Goal: Information Seeking & Learning: Find specific fact

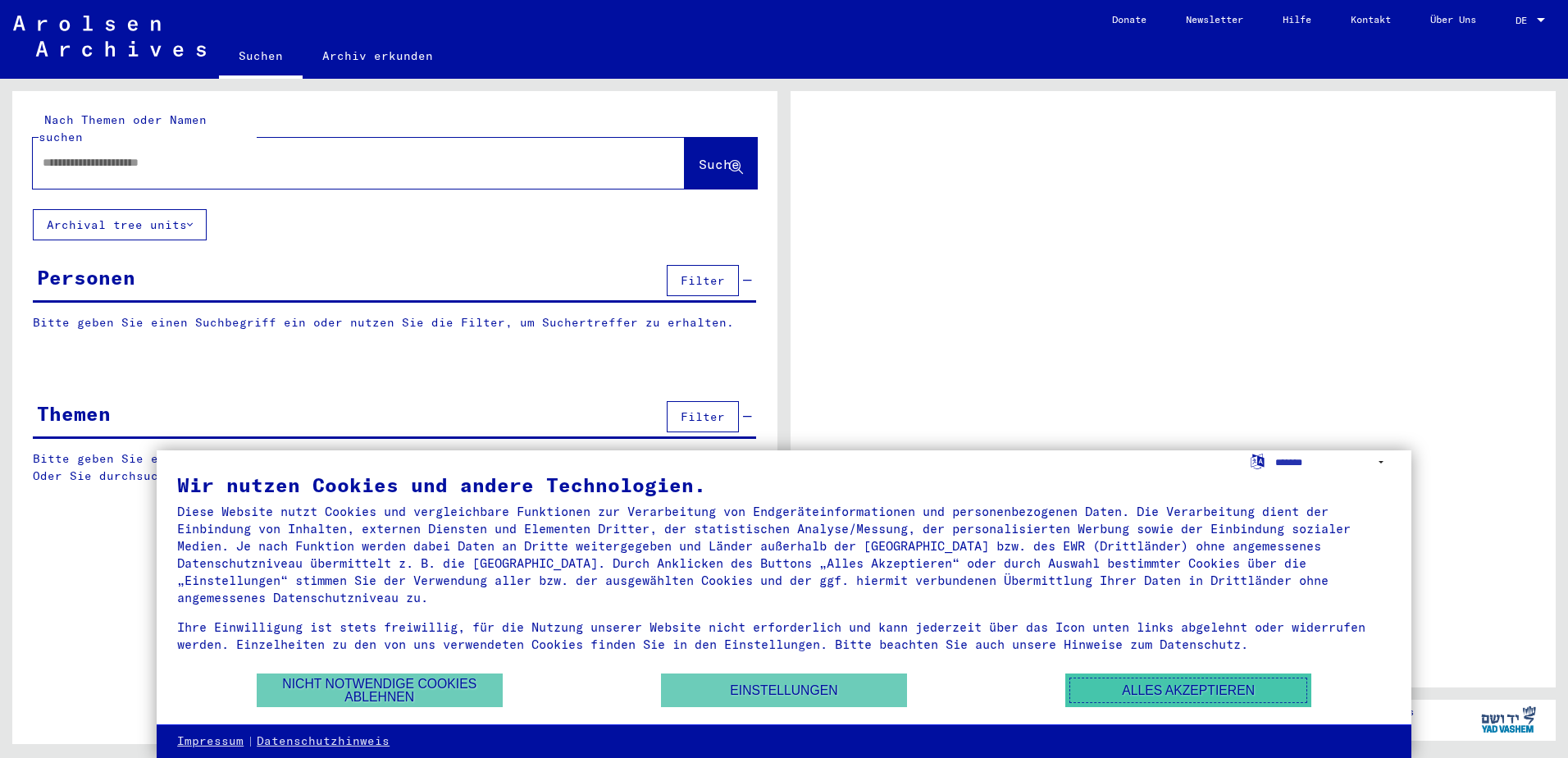
click at [1156, 694] on button "Alles akzeptieren" at bounding box center [1188, 689] width 246 height 33
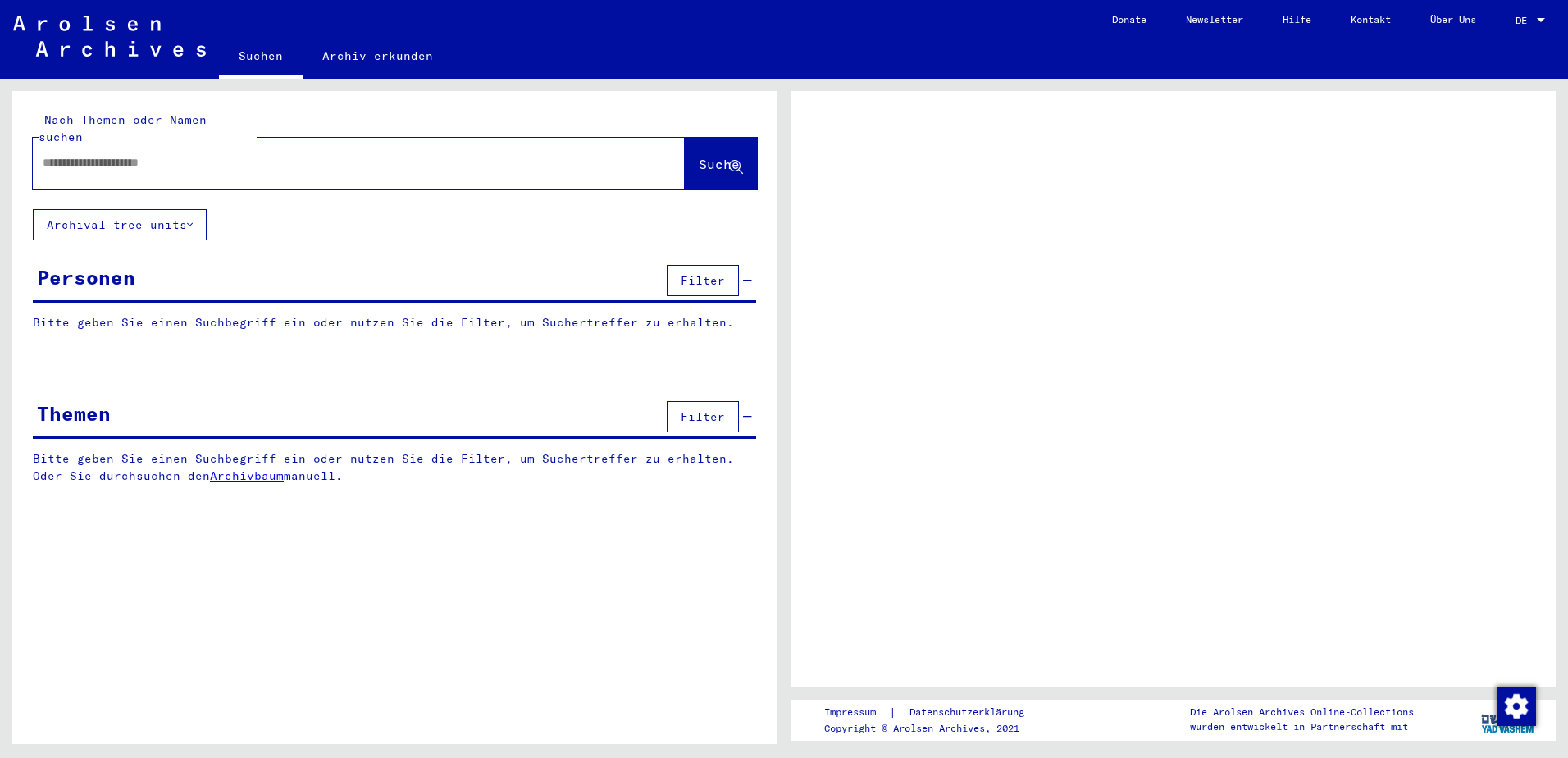
click at [219, 154] on input "text" at bounding box center [344, 163] width 603 height 17
type input "********"
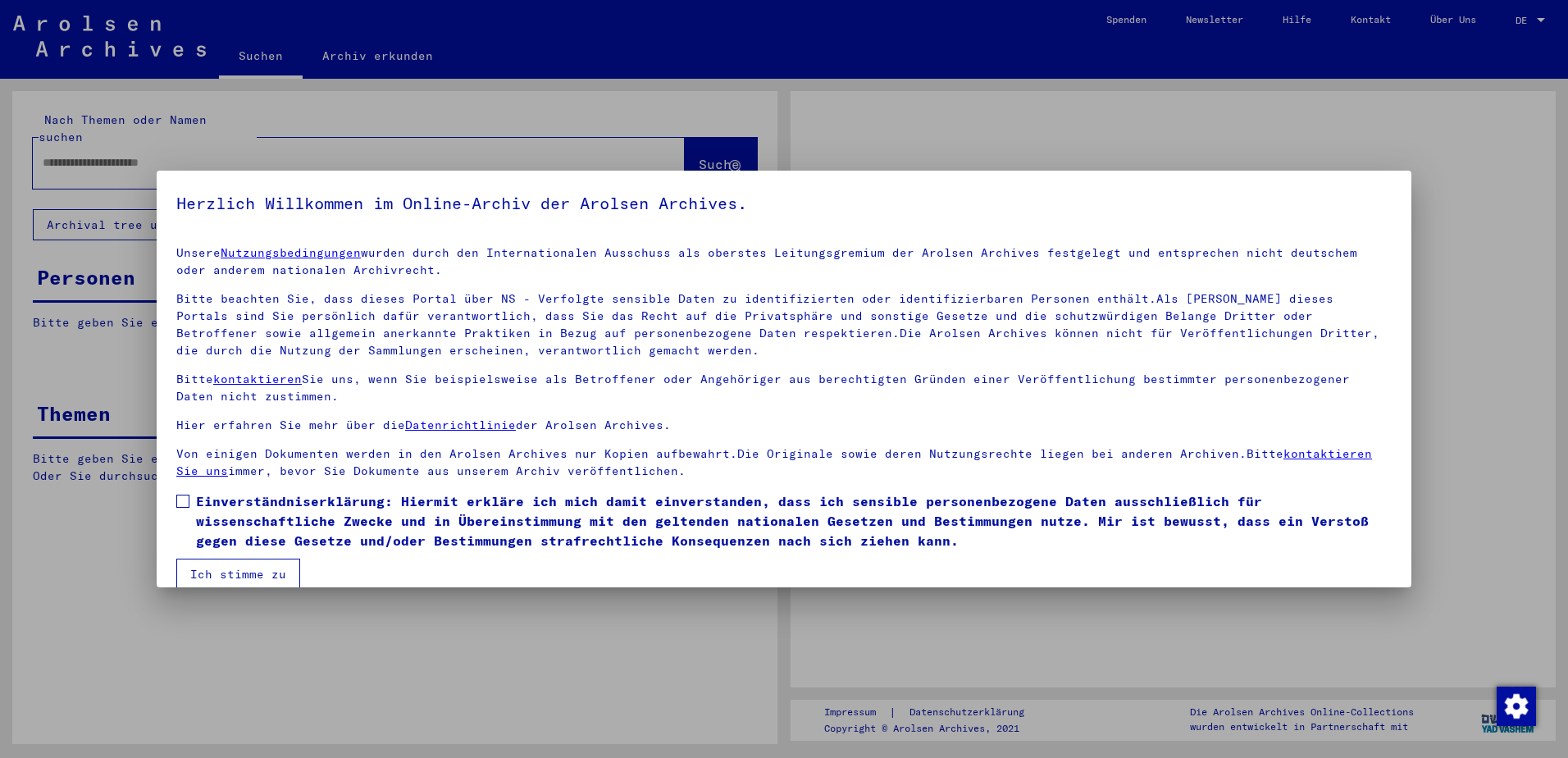
scroll to position [22, 0]
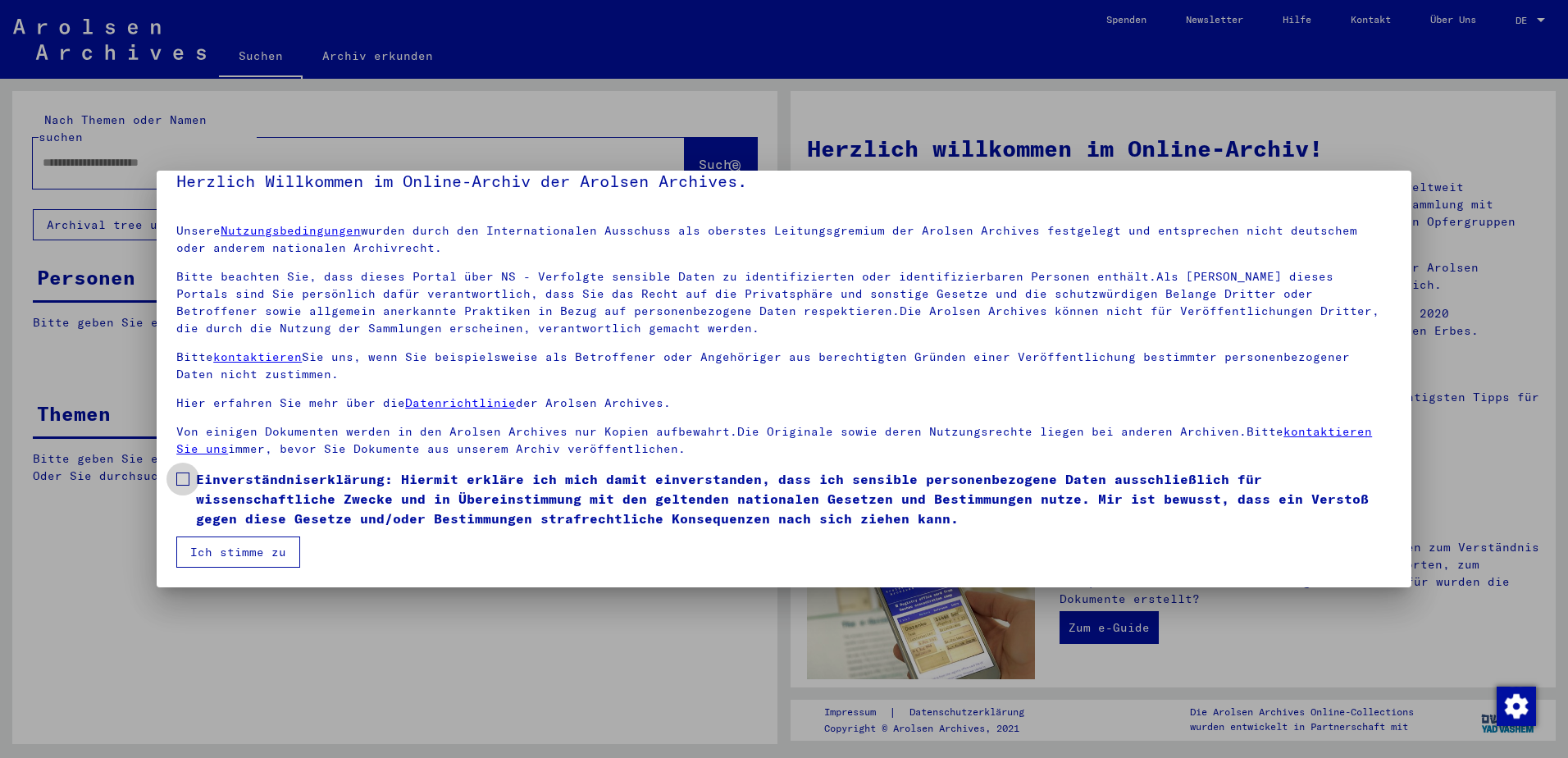
click at [253, 482] on span "Einverständniserklärung: Hiermit erkläre ich mich damit einverstanden, dass ich…" at bounding box center [794, 499] width 1196 height 59
click at [232, 541] on button "Ich stimme zu" at bounding box center [238, 551] width 124 height 31
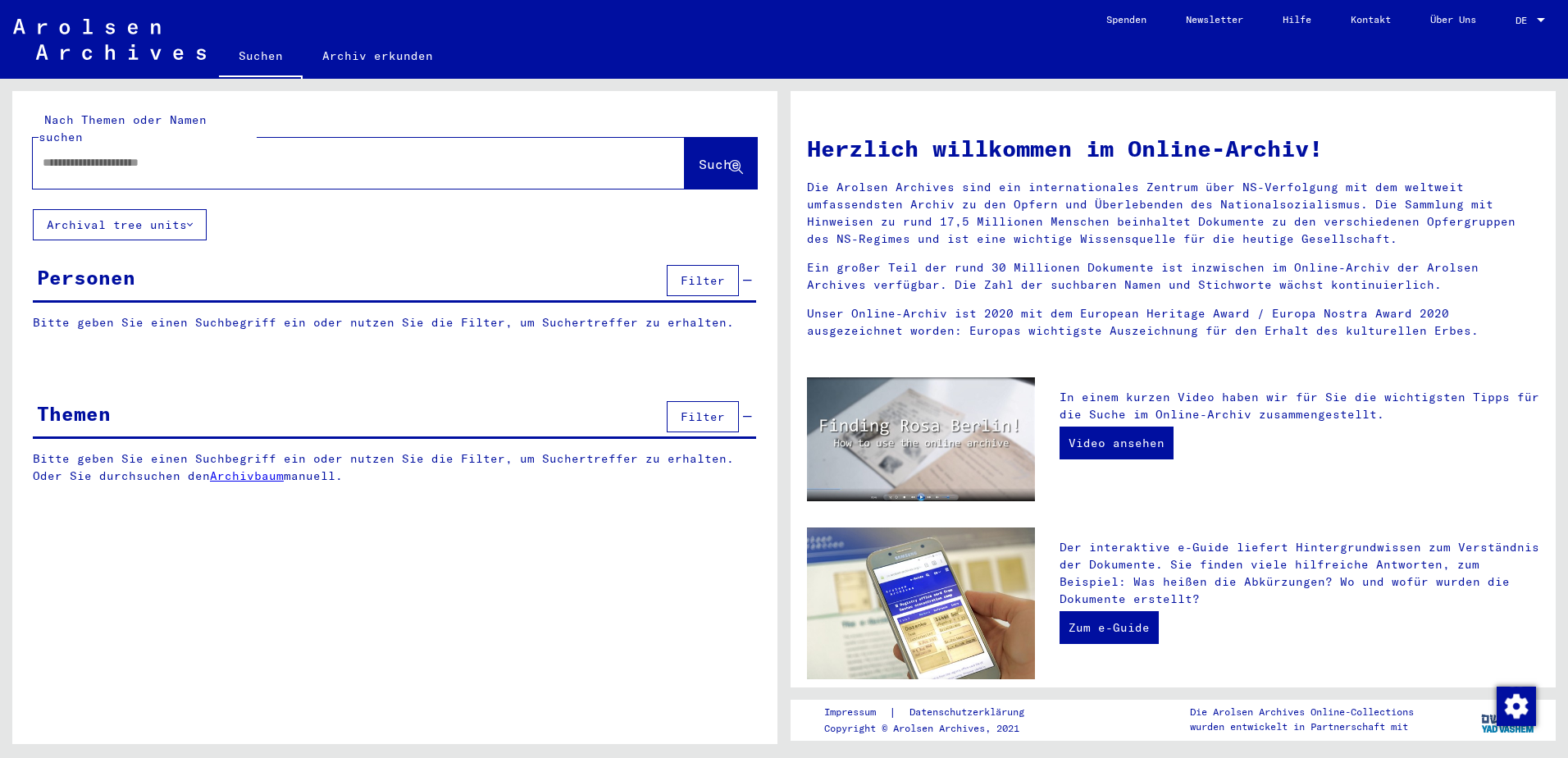
click at [141, 154] on input "text" at bounding box center [340, 163] width 593 height 17
click at [709, 155] on span "Suche" at bounding box center [719, 163] width 41 height 16
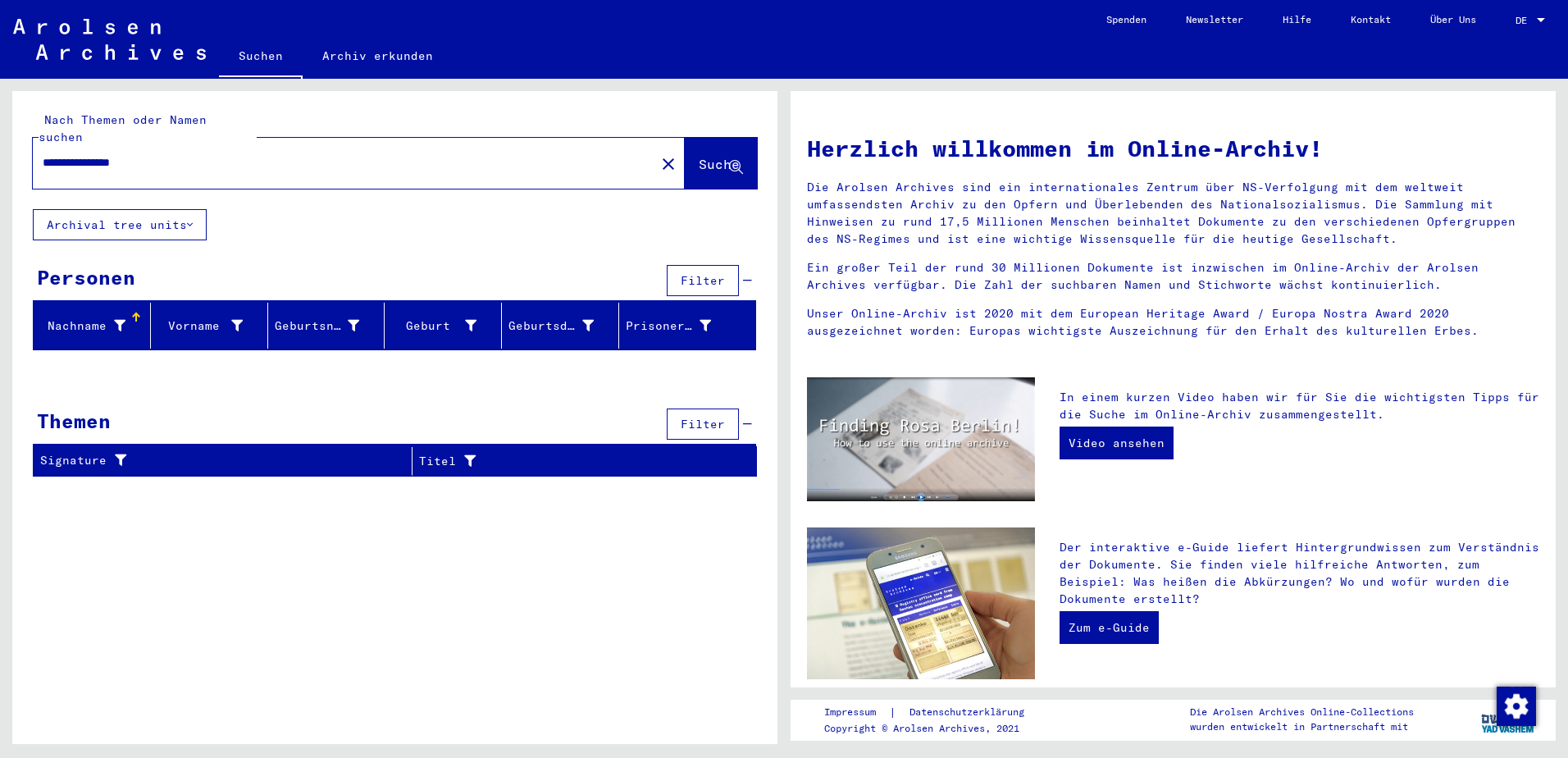
drag, startPoint x: 109, startPoint y: 138, endPoint x: -3, endPoint y: 135, distance: 112.0
click at [0, 135] on html "**********" at bounding box center [784, 379] width 1568 height 758
type input "*******"
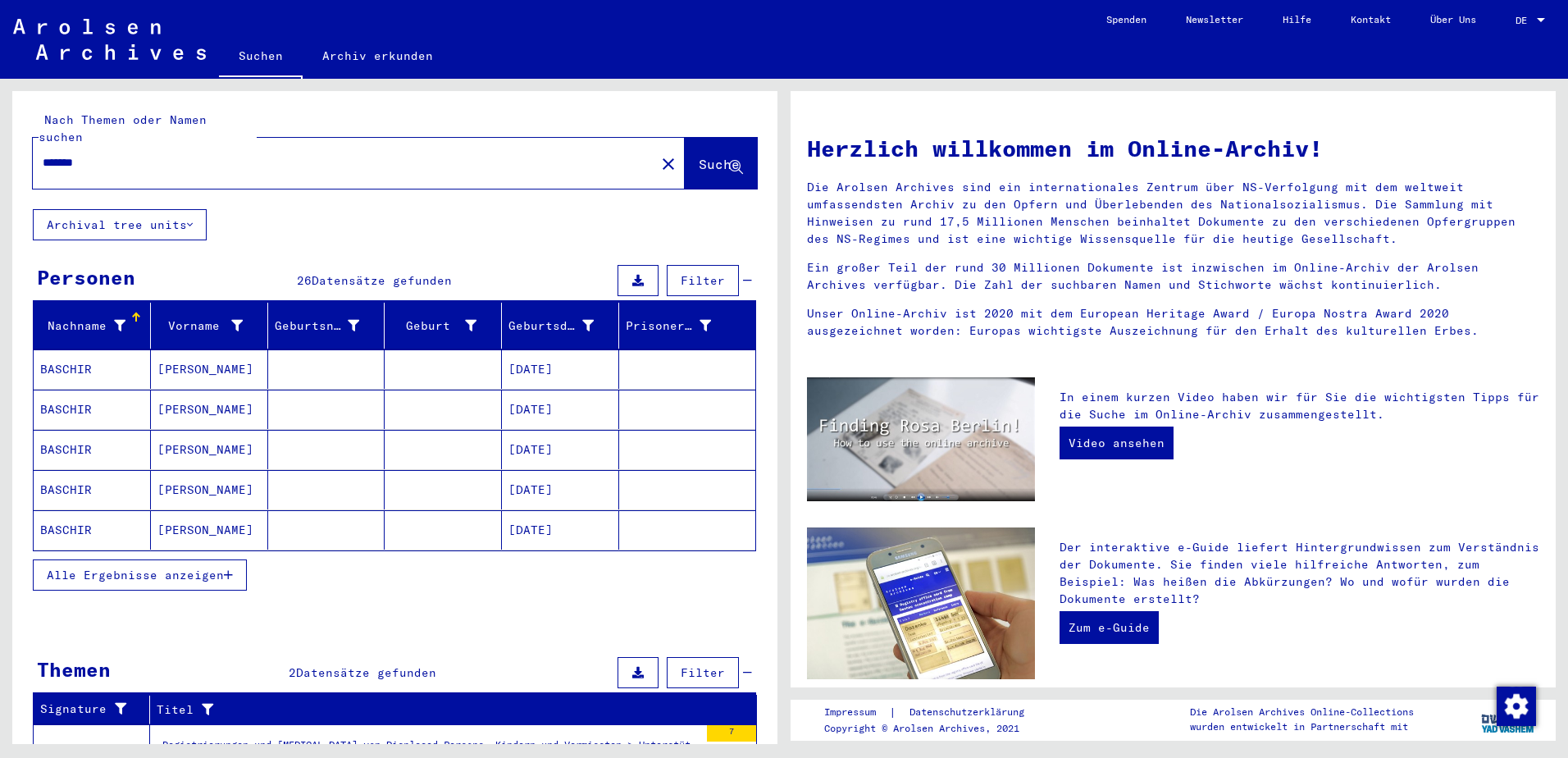
click at [230, 569] on button "Alle Ergebnisse anzeigen" at bounding box center [139, 575] width 214 height 31
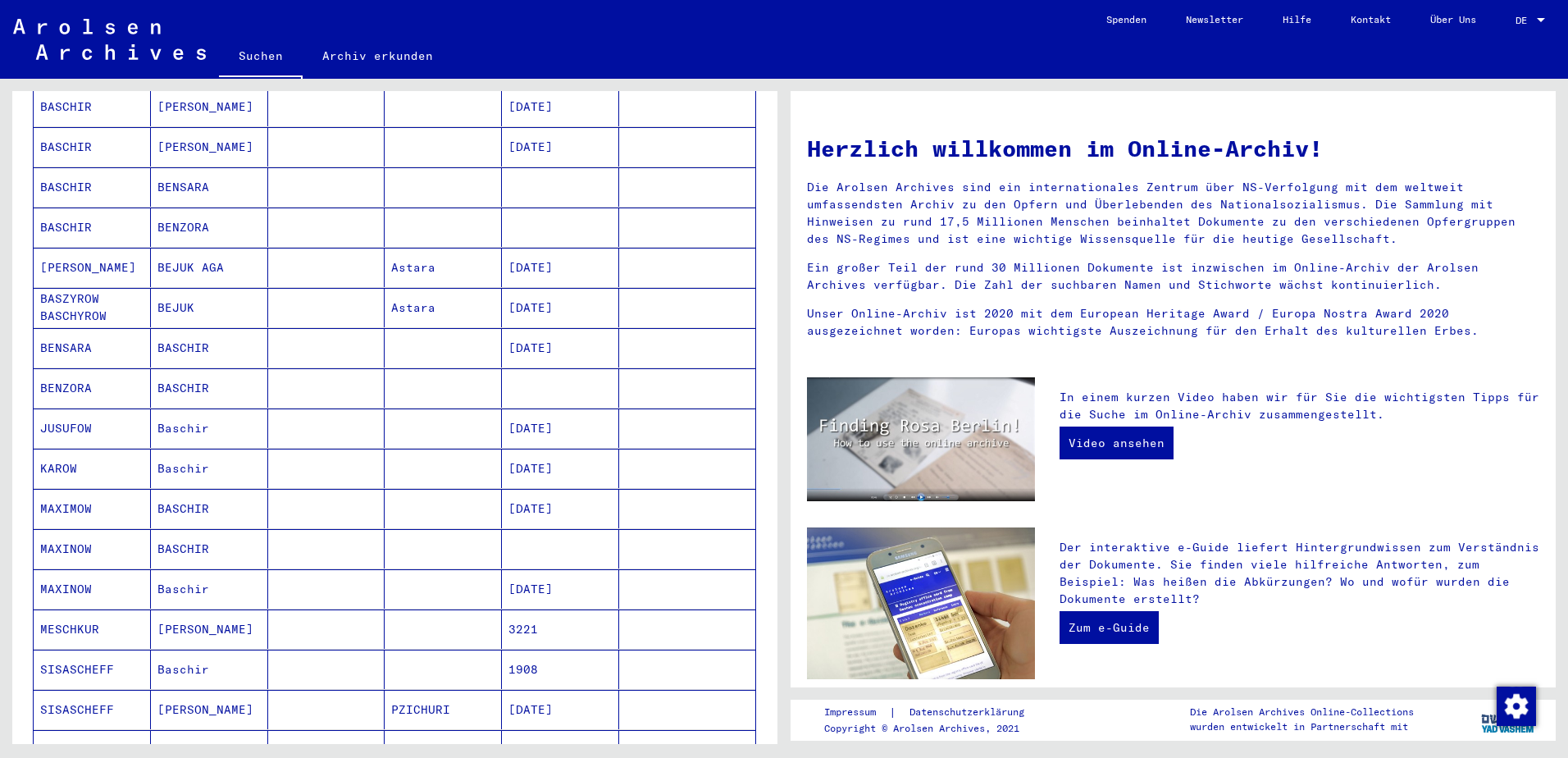
scroll to position [765, 0]
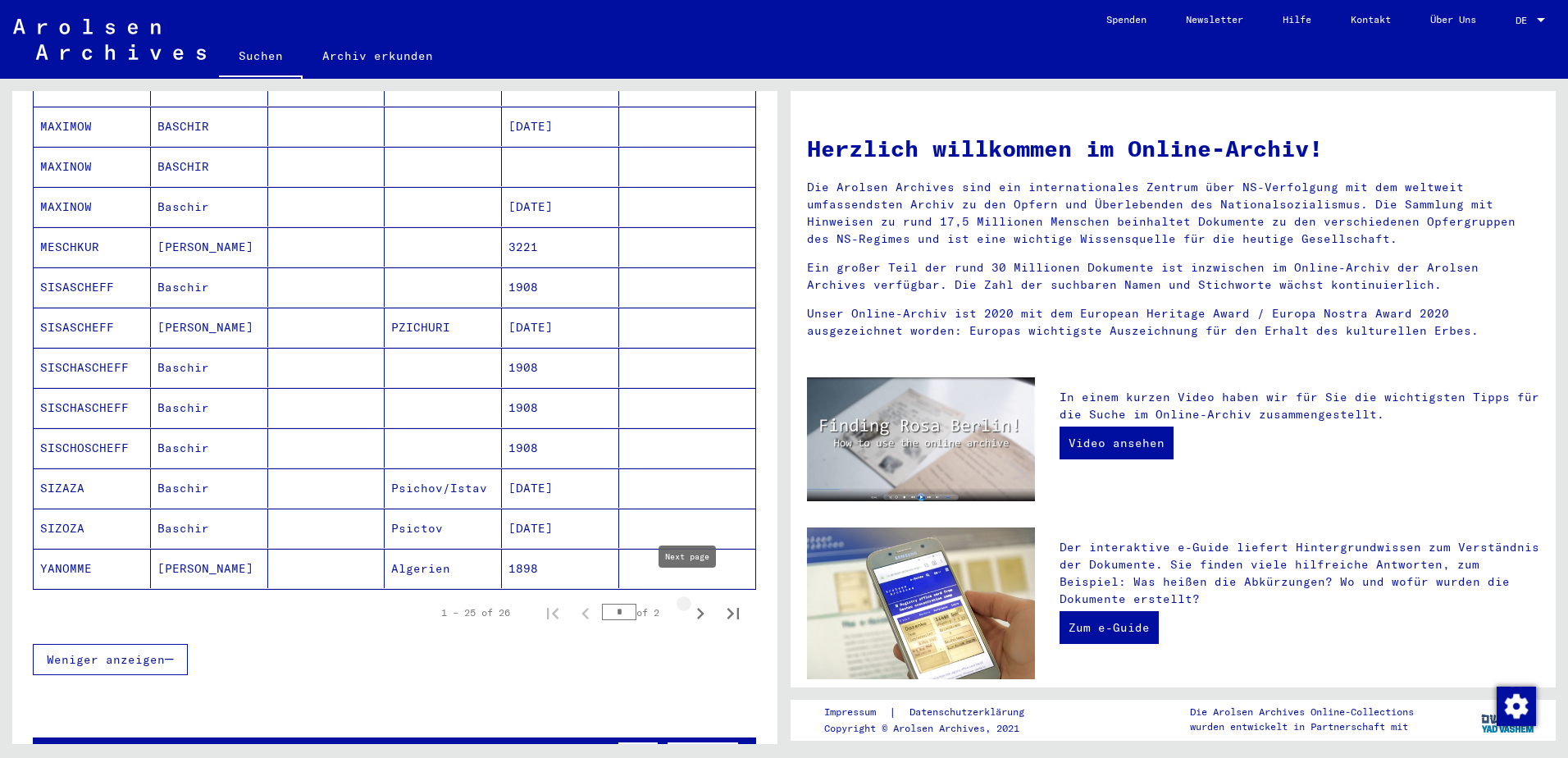
click at [691, 602] on icon "Next page" at bounding box center [700, 613] width 23 height 23
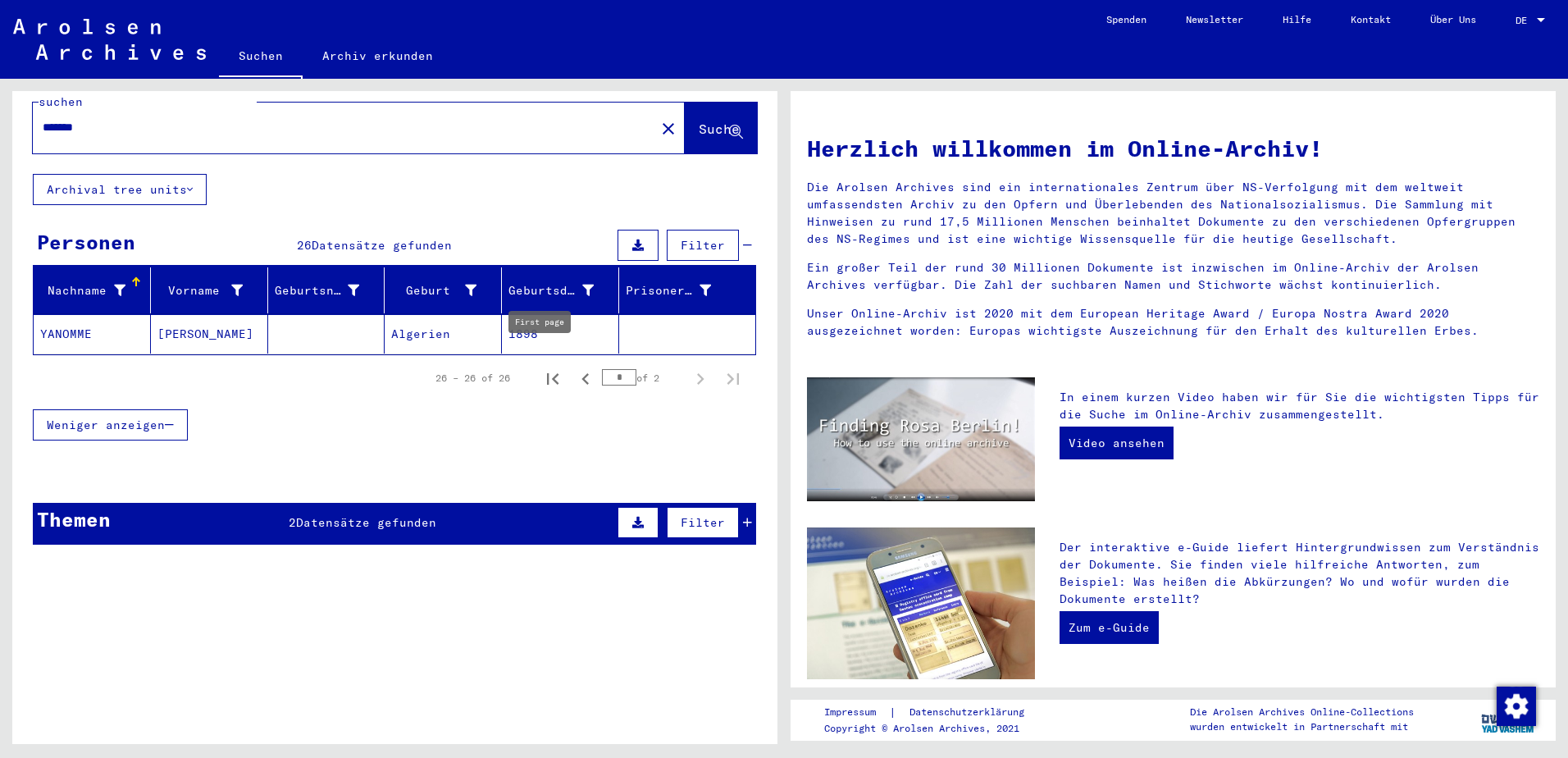
click at [547, 367] on icon "First page" at bounding box center [553, 379] width 23 height 23
type input "*"
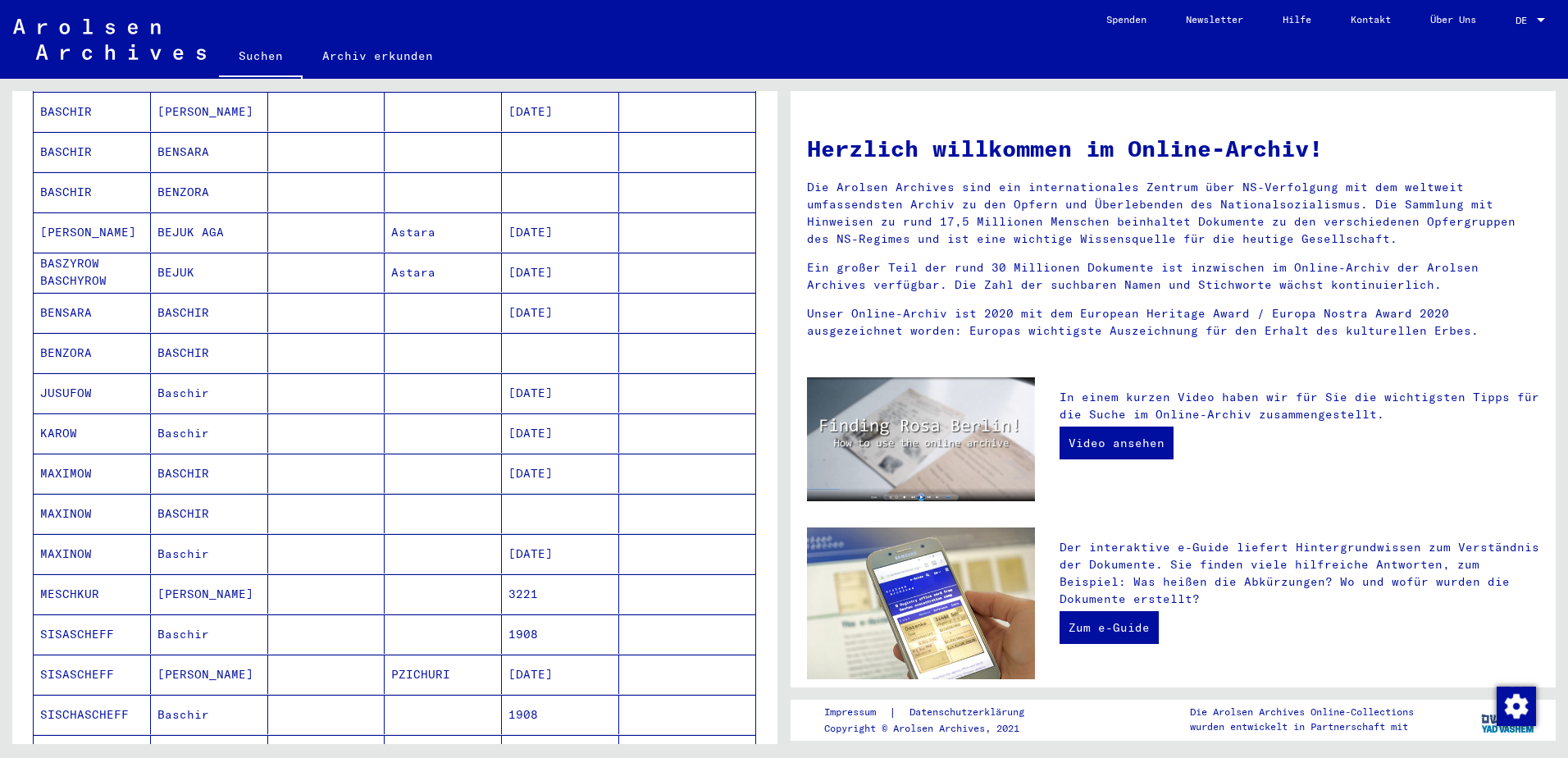
scroll to position [801, 0]
